Goal: Task Accomplishment & Management: Complete application form

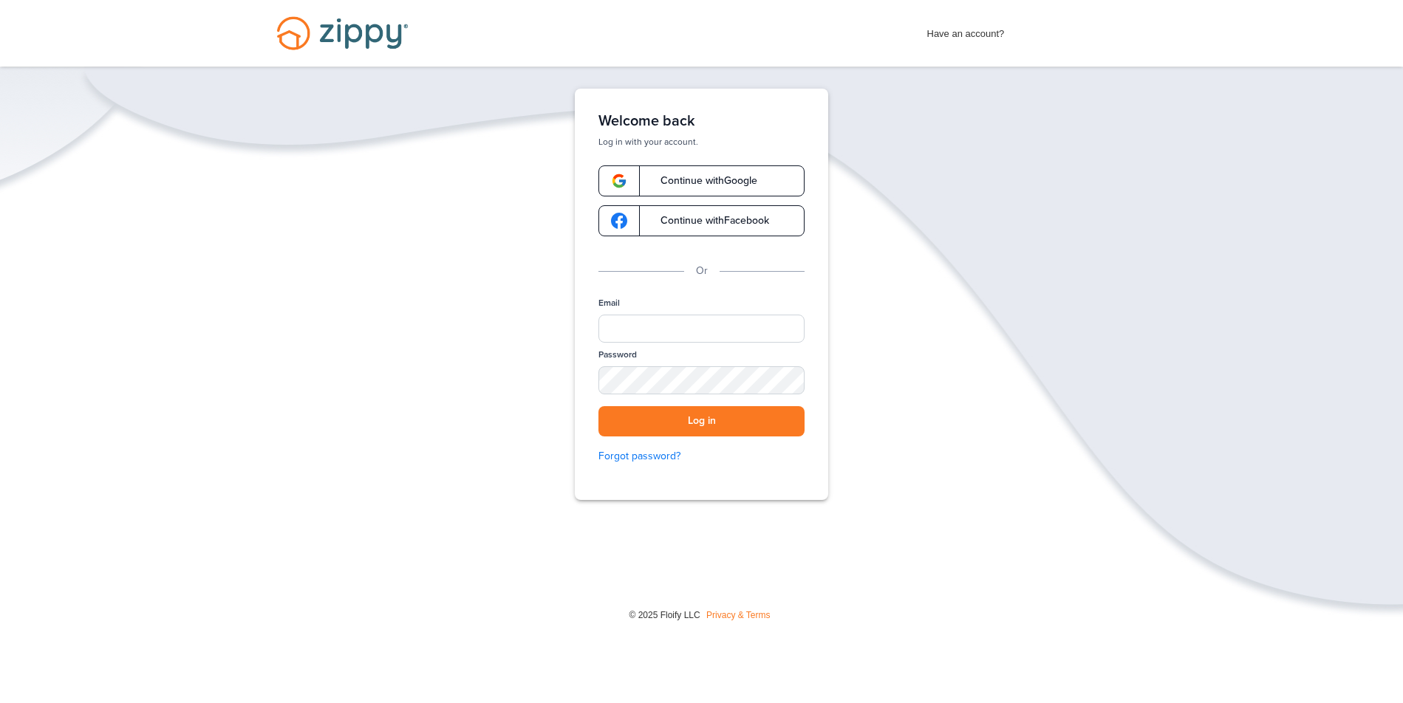
click at [690, 176] on span "Continue with Google" at bounding box center [702, 181] width 112 height 10
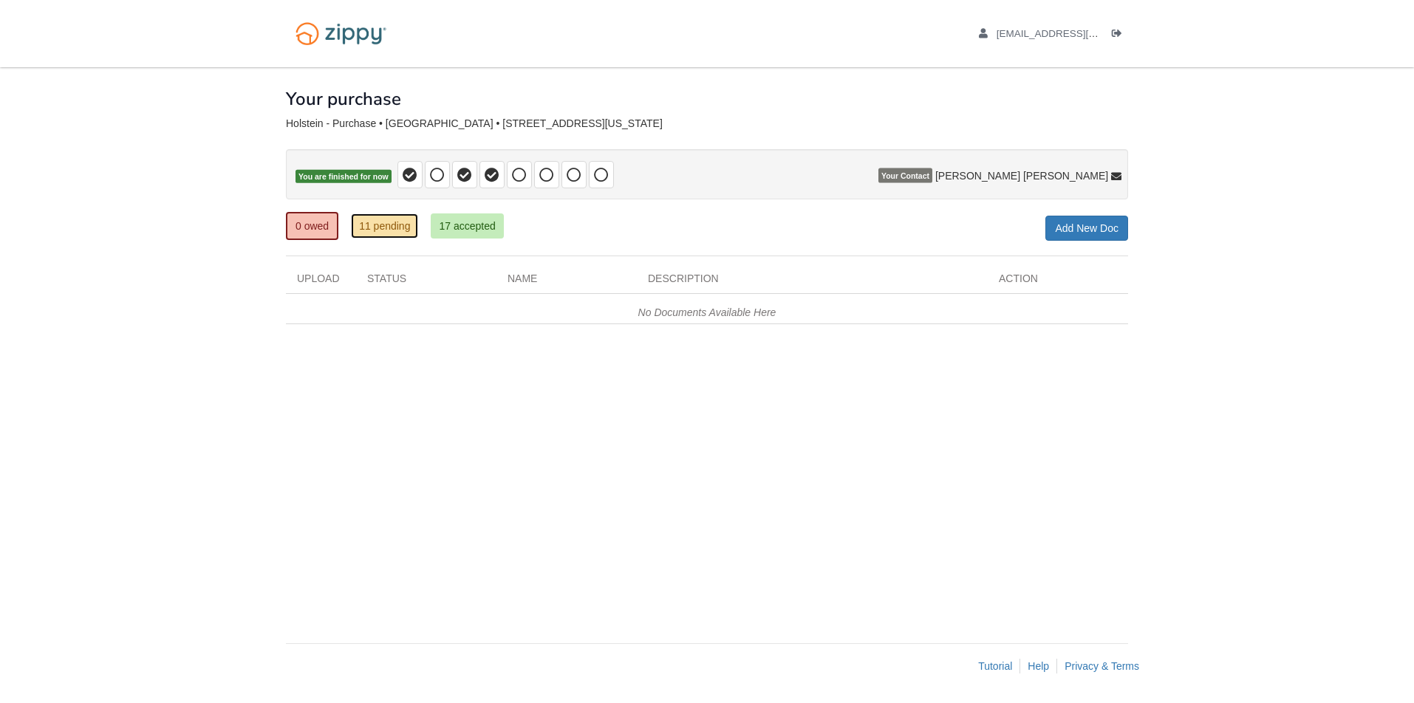
click at [408, 223] on link "11 pending" at bounding box center [384, 225] width 67 height 25
